Goal: Information Seeking & Learning: Learn about a topic

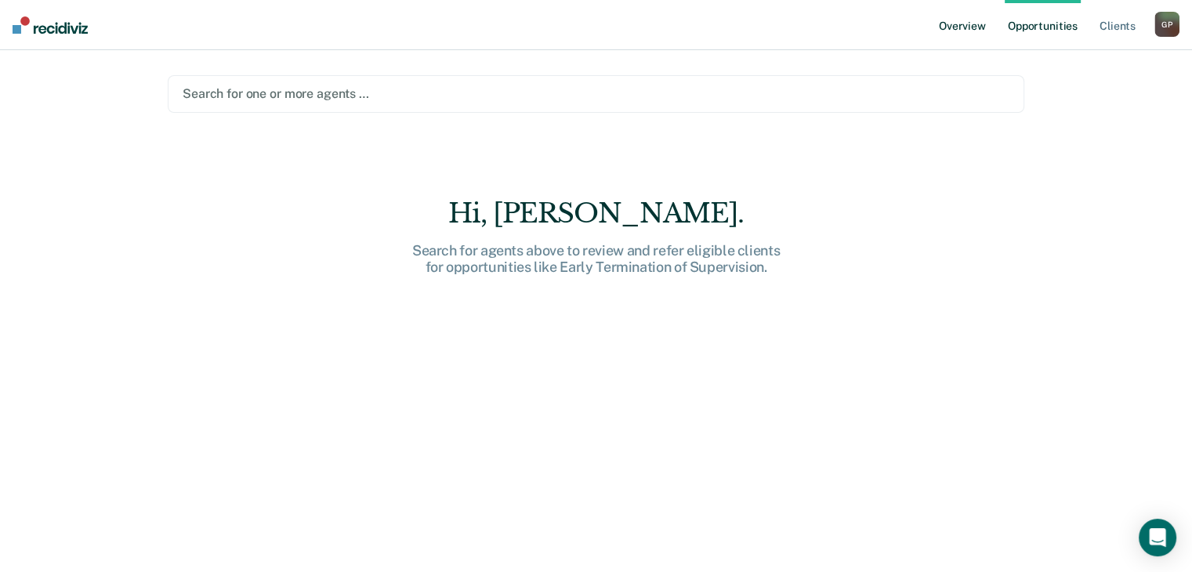
click at [969, 30] on link "Overview" at bounding box center [962, 25] width 53 height 50
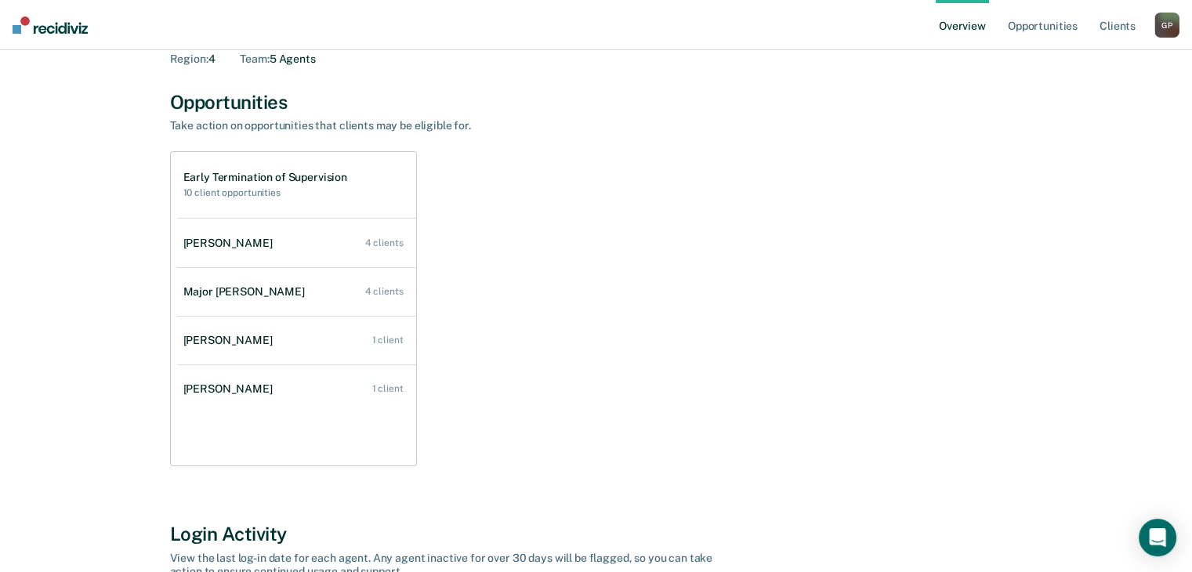
scroll to position [76, 0]
